Goal: Transaction & Acquisition: Subscribe to service/newsletter

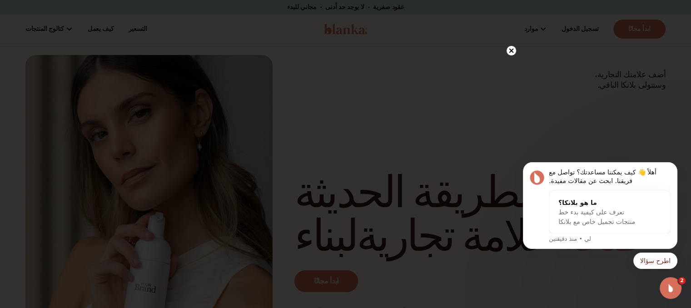
click at [512, 51] on icon at bounding box center [511, 50] width 5 height 5
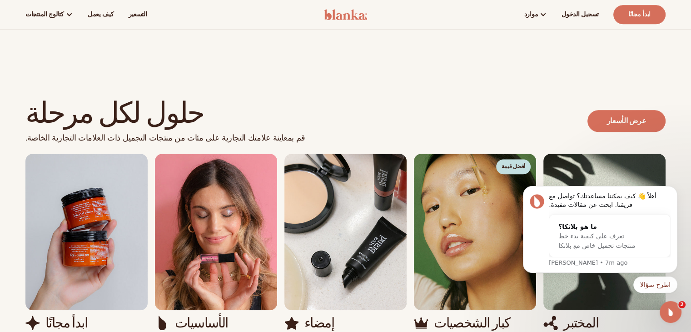
scroll to position [749, 0]
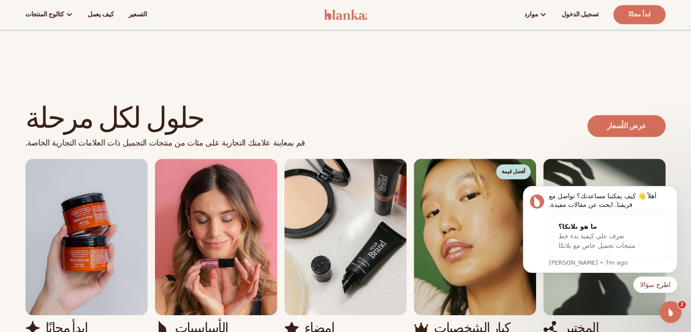
click at [195, 271] on img "2 / 5" at bounding box center [216, 237] width 122 height 156
click at [240, 196] on img "2 / 5" at bounding box center [216, 237] width 122 height 156
click at [678, 187] on button "رفض الإشعار" at bounding box center [675, 189] width 12 height 12
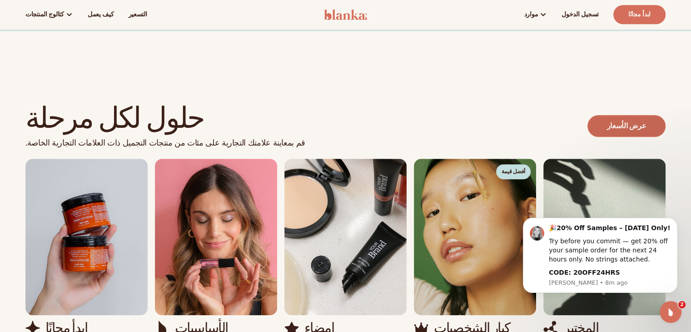
click at [628, 121] on font "عرض الأسعار" at bounding box center [626, 126] width 39 height 10
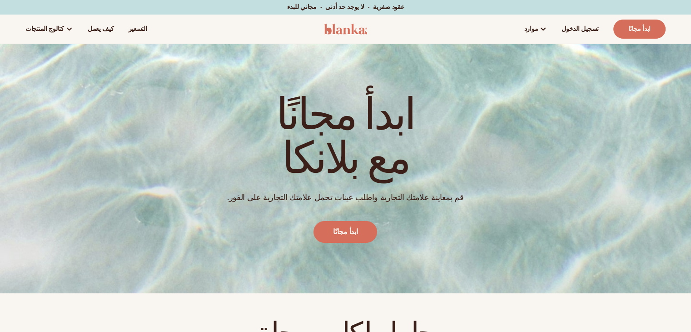
click at [373, 222] on div "ابدأ مجانًا" at bounding box center [346, 232] width 64 height 22
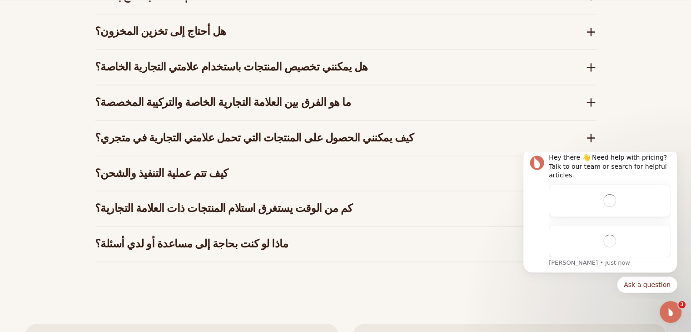
scroll to position [1504, 0]
